Goal: Task Accomplishment & Management: Manage account settings

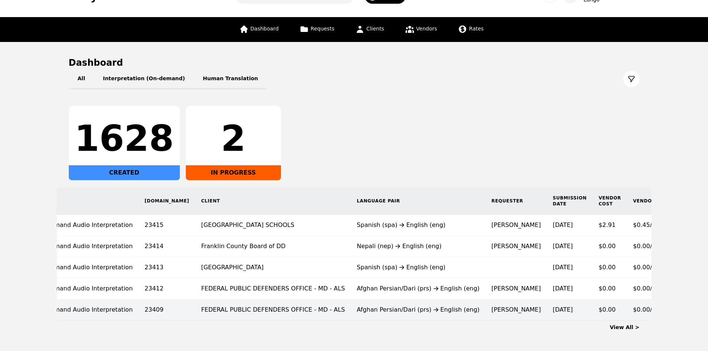
scroll to position [37, 0]
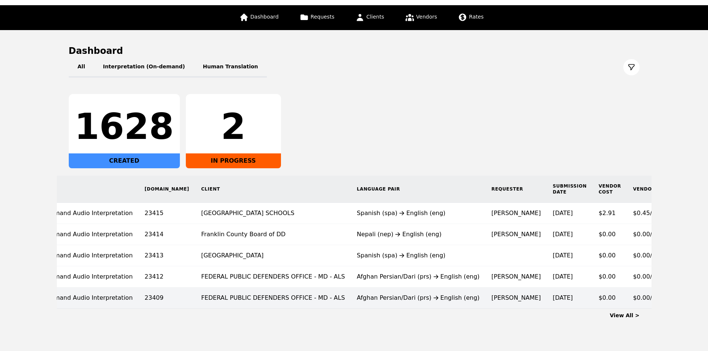
click at [352, 303] on td "Afghan Persian/Dari (prs) English (eng)" at bounding box center [418, 298] width 135 height 21
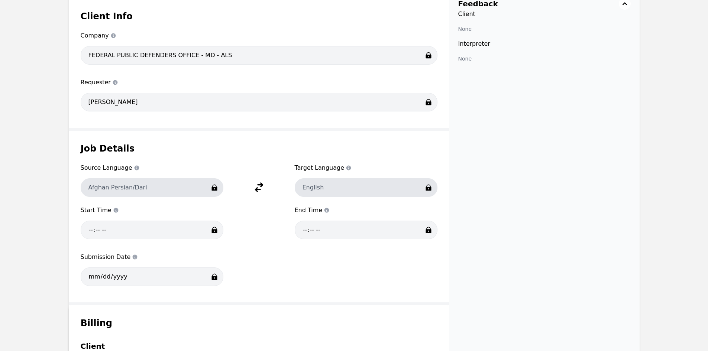
scroll to position [334, 0]
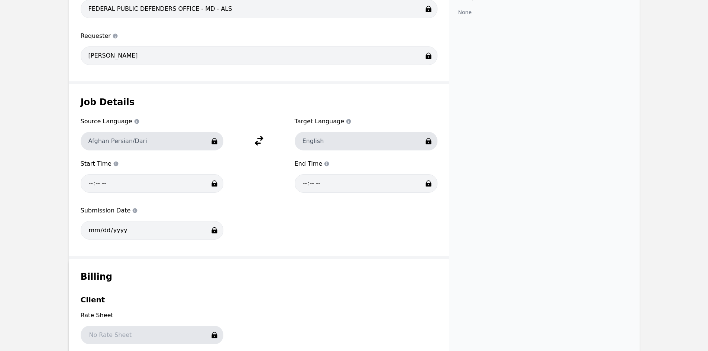
drag, startPoint x: 53, startPoint y: 233, endPoint x: 64, endPoint y: 229, distance: 12.2
click at [52, 233] on main "Back / Request #23409 Delete Edit Request Type Request Request type On-Demand A…" at bounding box center [354, 184] width 708 height 903
drag, startPoint x: 86, startPoint y: 136, endPoint x: 152, endPoint y: 141, distance: 66.3
click at [153, 140] on div "Afghan Persian/Dari" at bounding box center [152, 141] width 143 height 19
copy div "Afghan Persian/Dari"
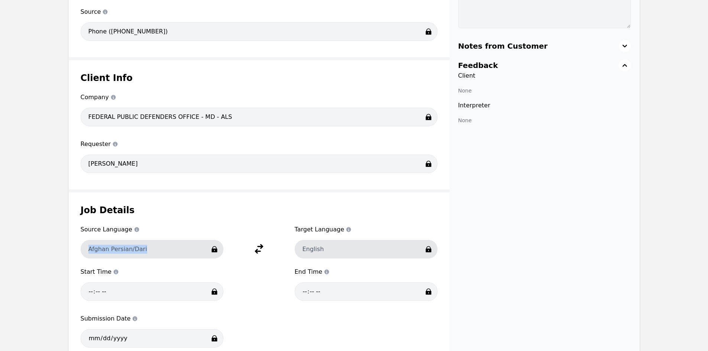
scroll to position [223, 0]
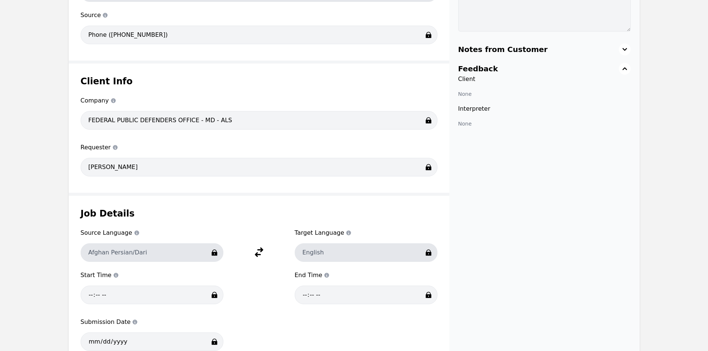
click at [2, 281] on main "Back / Request #23409 Delete Edit Request Type Request Request type On-Demand A…" at bounding box center [354, 295] width 708 height 903
drag, startPoint x: 4, startPoint y: 166, endPoint x: 2, endPoint y: 163, distance: 3.8
click at [3, 165] on main "Back / Request #23409 Delete Edit Request Type Request Request type On-Demand A…" at bounding box center [354, 295] width 708 height 903
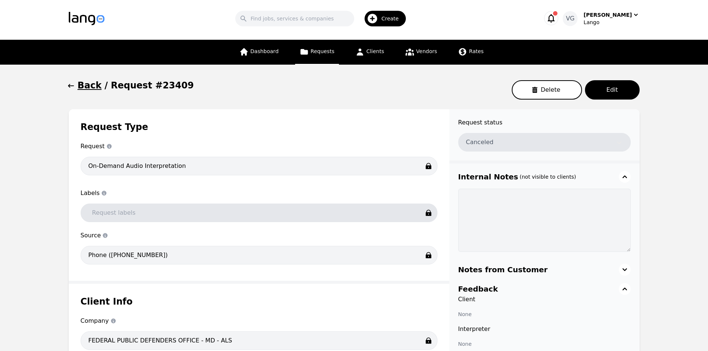
scroll to position [0, 0]
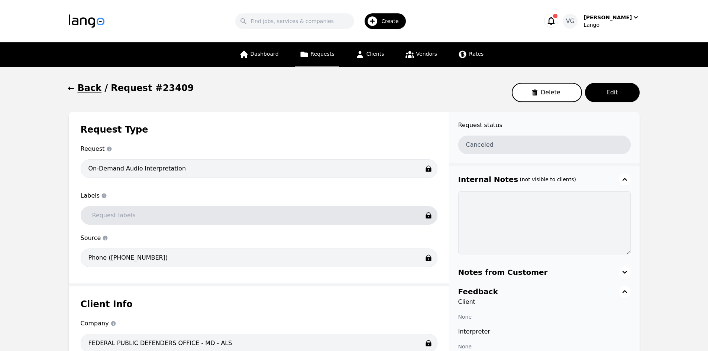
click at [86, 84] on h1 "Back" at bounding box center [90, 88] width 24 height 12
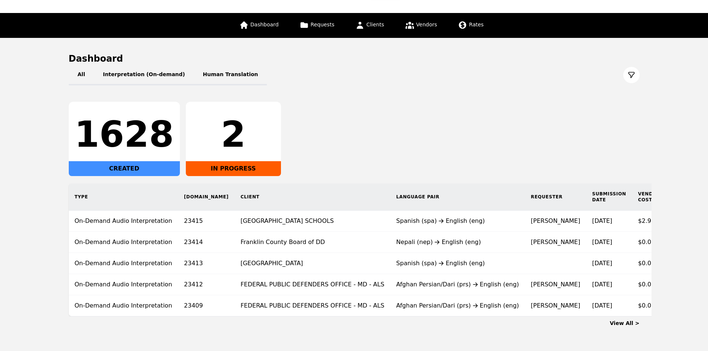
scroll to position [60, 0]
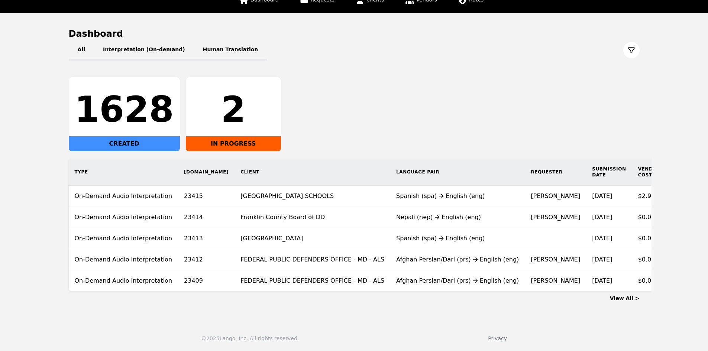
click at [636, 325] on div "© 2025 Lango, Inc. All rights reserved. Privacy" at bounding box center [354, 334] width 708 height 34
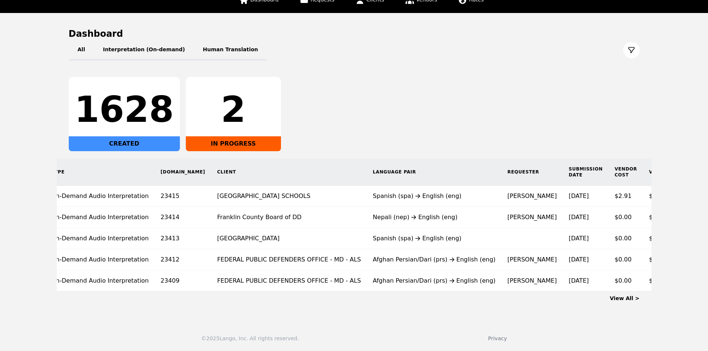
scroll to position [0, 30]
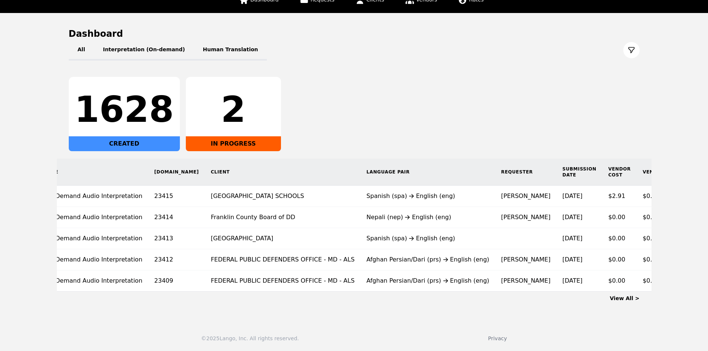
click at [80, 316] on main "Dashboard All Interpretation (On-demand) Human Translation 1628 CREATED 2 IN PR…" at bounding box center [354, 165] width 708 height 304
